Goal: Check status

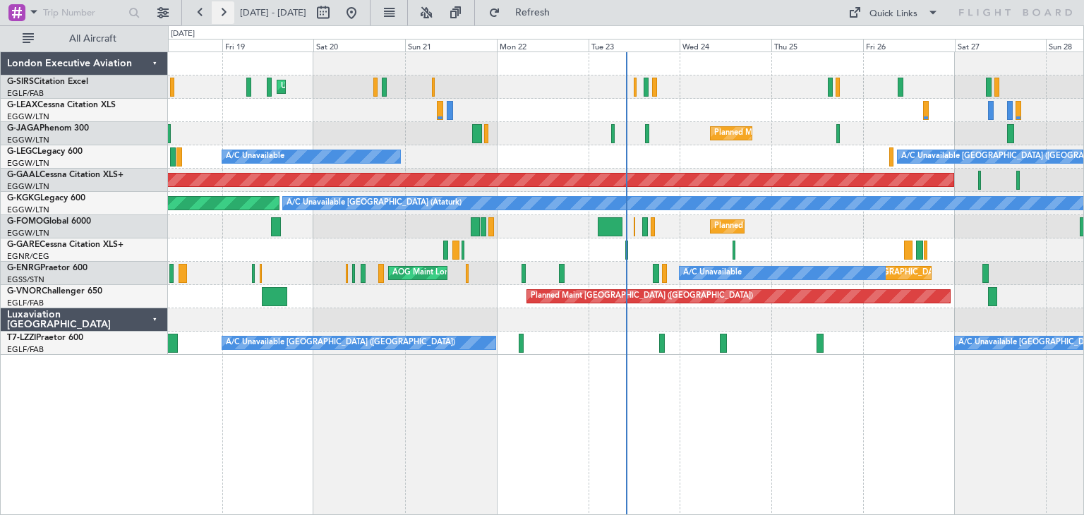
click at [223, 16] on button at bounding box center [223, 12] width 23 height 23
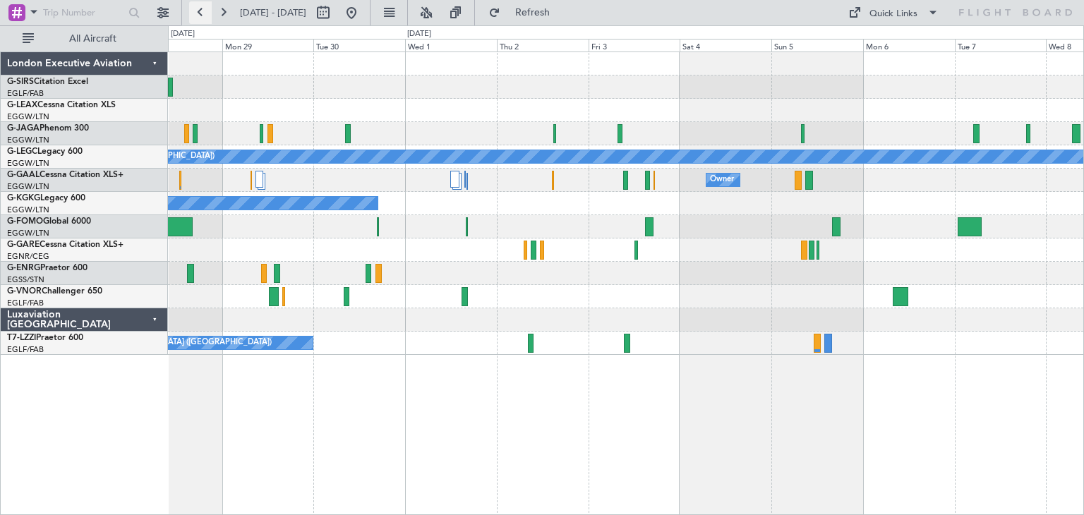
click at [200, 13] on button at bounding box center [200, 12] width 23 height 23
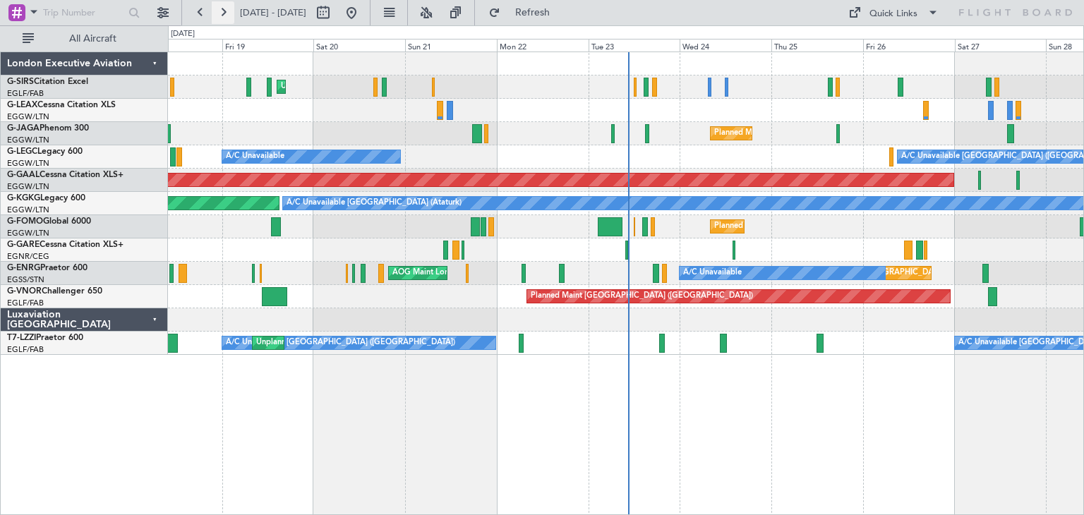
click at [222, 12] on button at bounding box center [223, 12] width 23 height 23
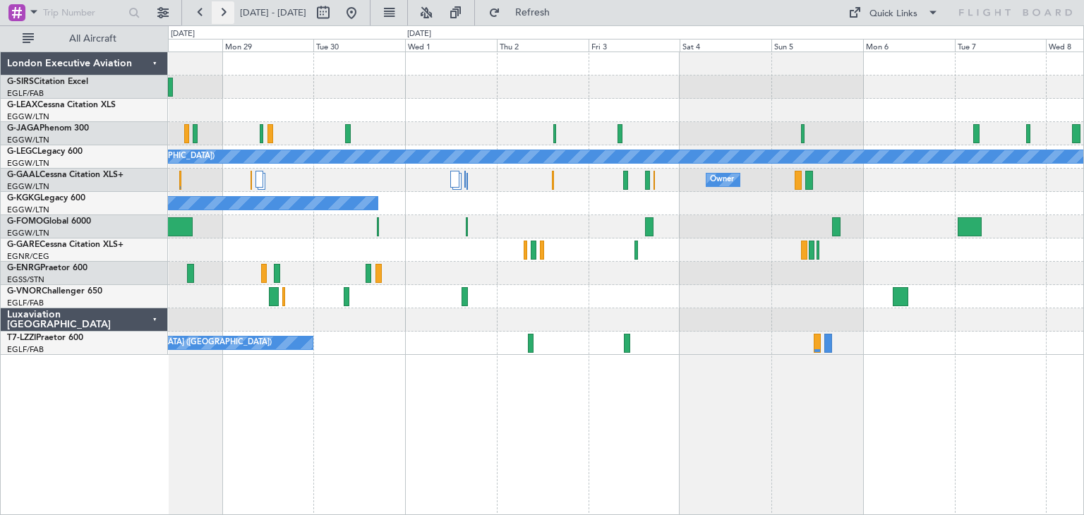
click at [219, 16] on button at bounding box center [223, 12] width 23 height 23
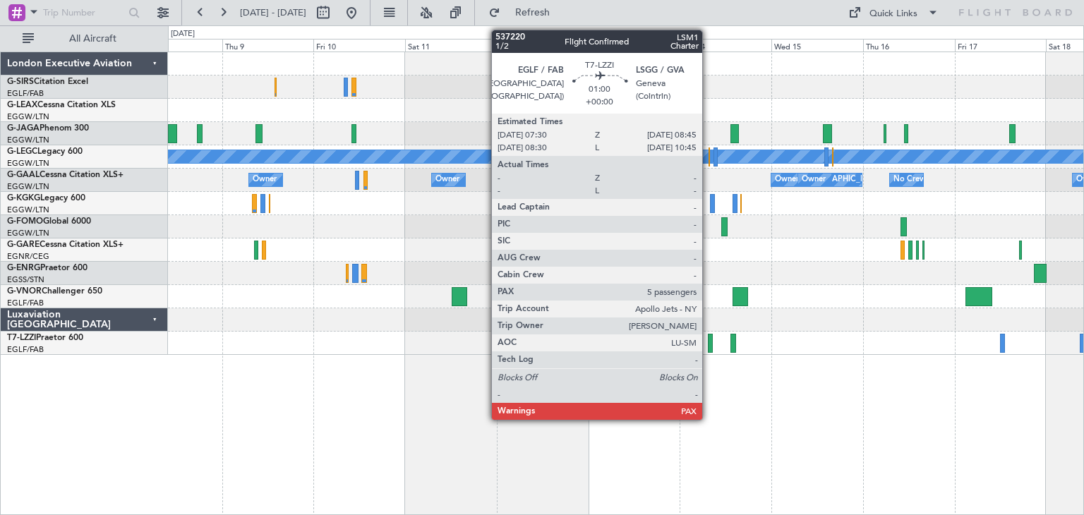
click at [709, 346] on div at bounding box center [710, 343] width 5 height 19
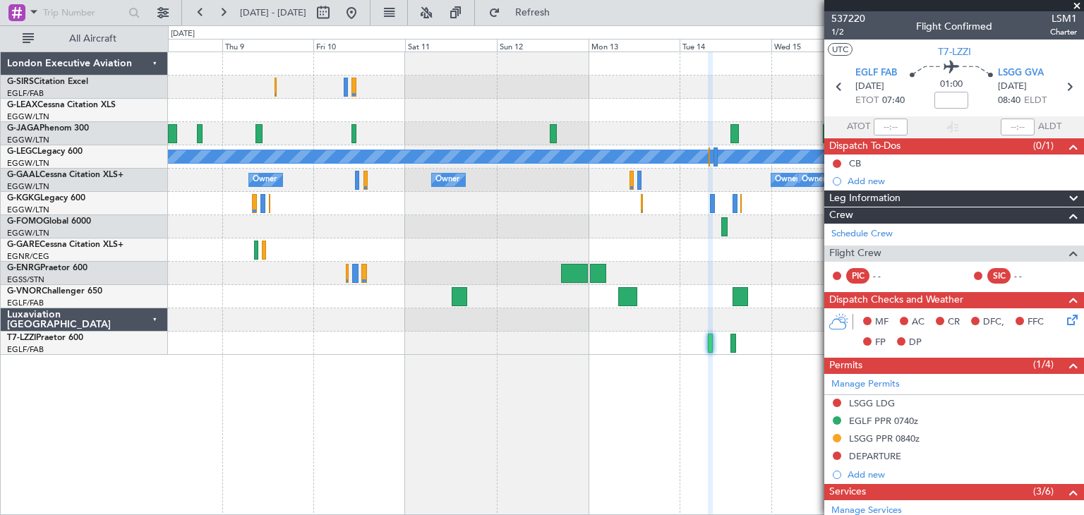
click at [644, 376] on div "Planned Maint Oxford ([GEOGRAPHIC_DATA]) A/C Unavailable [GEOGRAPHIC_DATA] ([GE…" at bounding box center [626, 284] width 916 height 464
click at [1078, 4] on span at bounding box center [1077, 6] width 14 height 13
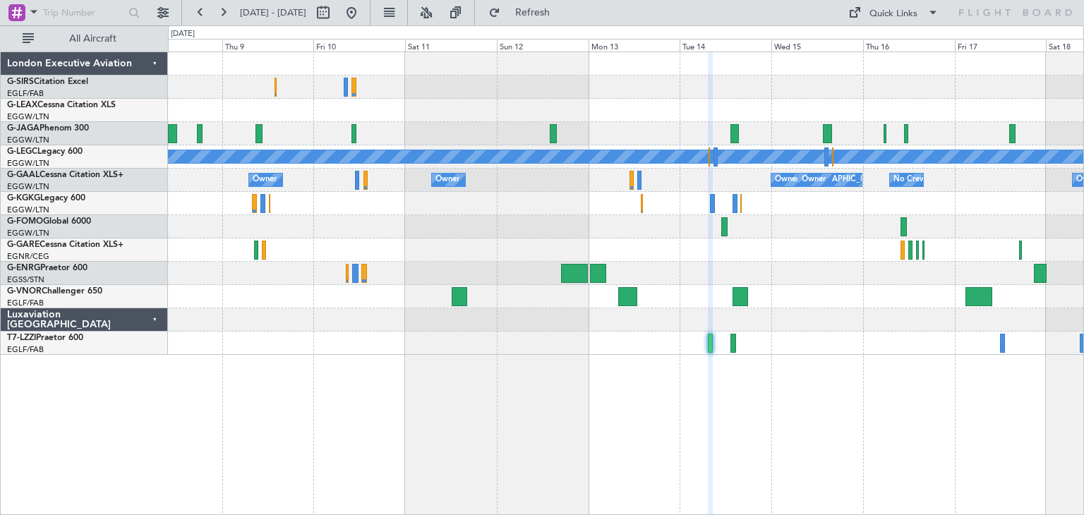
type input "0"
click at [225, 16] on button at bounding box center [223, 12] width 23 height 23
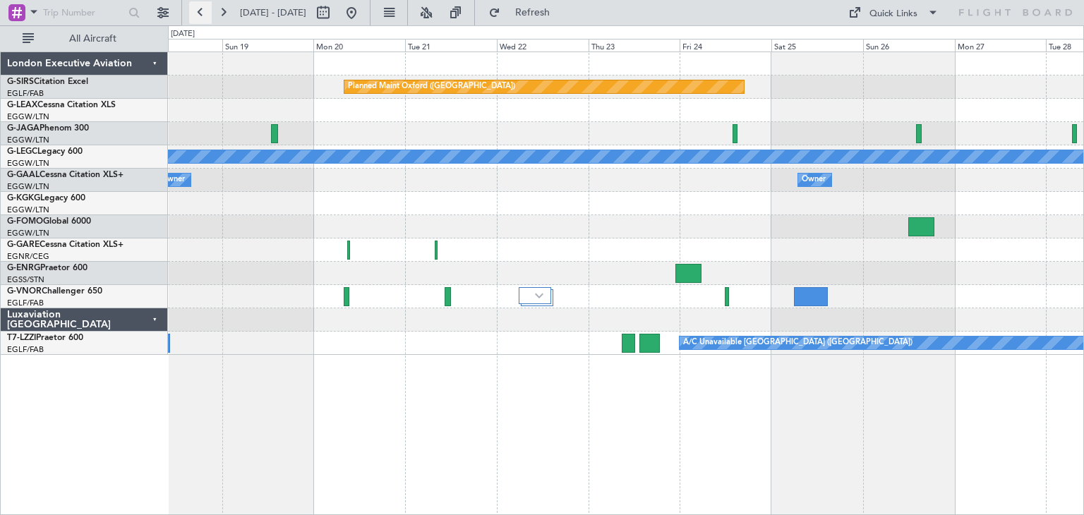
click at [204, 10] on button at bounding box center [200, 12] width 23 height 23
